Goal: Navigation & Orientation: Find specific page/section

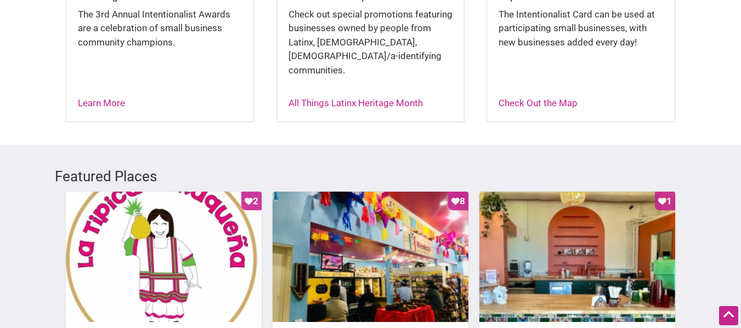
scroll to position [413, 0]
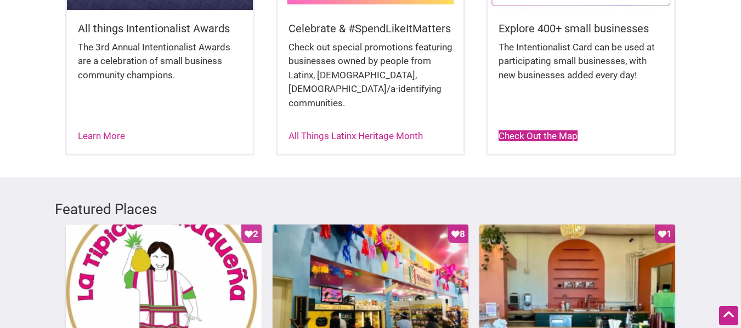
click at [535, 130] on link "Check Out the Map" at bounding box center [537, 135] width 79 height 11
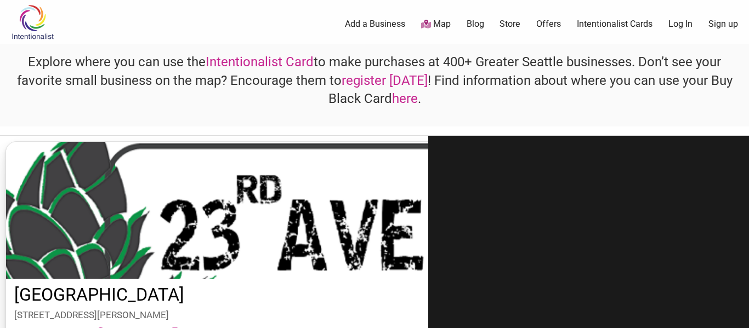
click at [748, 59] on div "Explore where you can use the Intentionalist Card to make purchases at 400+ Gre…" at bounding box center [374, 85] width 749 height 83
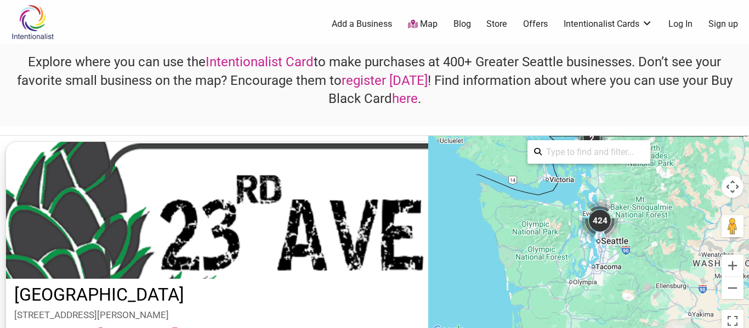
drag, startPoint x: 430, startPoint y: 277, endPoint x: 440, endPoint y: 253, distance: 25.4
click at [440, 253] on div "To activate drag with keyboard, press Alt + Enter. Once in keyboard drag state,…" at bounding box center [588, 237] width 321 height 202
drag, startPoint x: 214, startPoint y: 256, endPoint x: 214, endPoint y: 229, distance: 26.9
click at [214, 229] on div "[GEOGRAPHIC_DATA] [STREET_ADDRESS][PERSON_NAME] find on map directions website …" at bounding box center [551, 237] width 1103 height 202
click at [428, 24] on link "Map" at bounding box center [423, 24] width 30 height 13
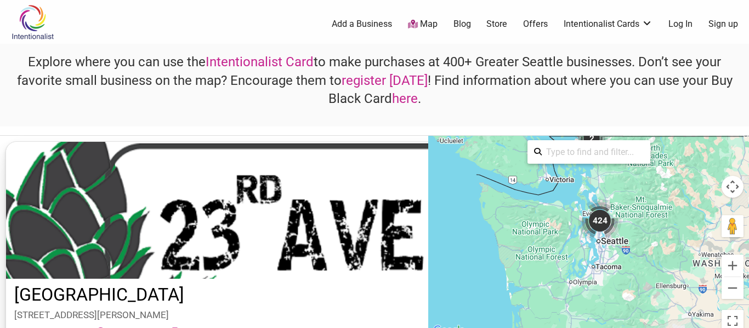
click at [428, 22] on link "Map" at bounding box center [423, 24] width 30 height 13
click at [734, 318] on icon at bounding box center [737, 315] width 12 height 14
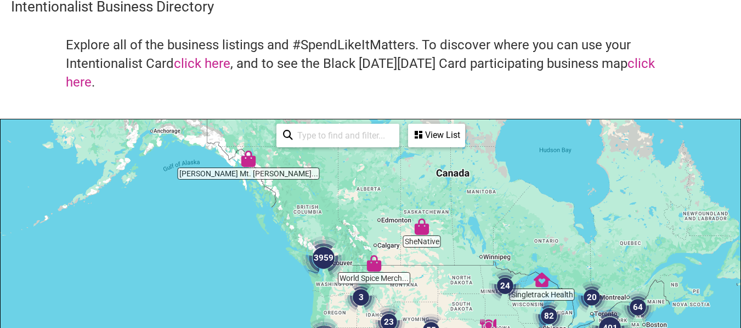
scroll to position [20, 0]
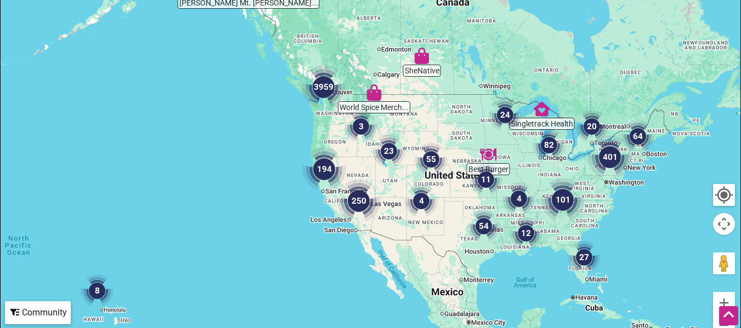
scroll to position [232, 0]
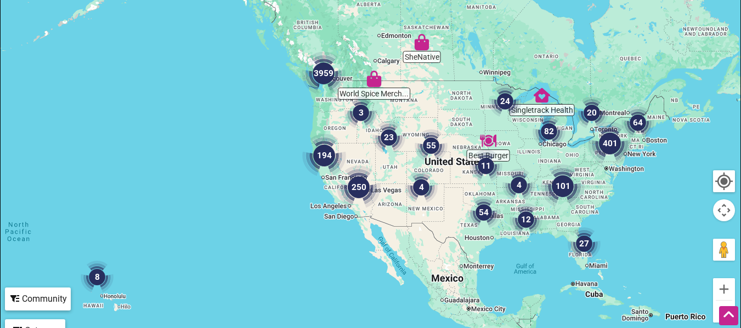
click at [584, 244] on img "27" at bounding box center [583, 244] width 33 height 33
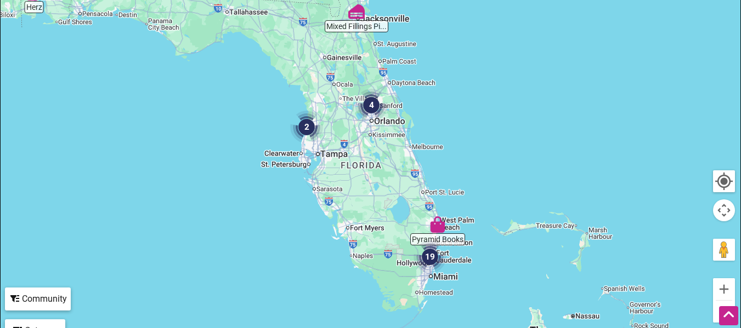
click at [308, 124] on img "2" at bounding box center [306, 127] width 33 height 33
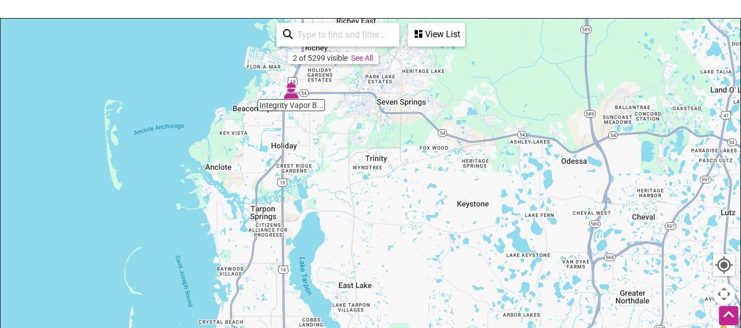
scroll to position [144, 0]
